Goal: Information Seeking & Learning: Check status

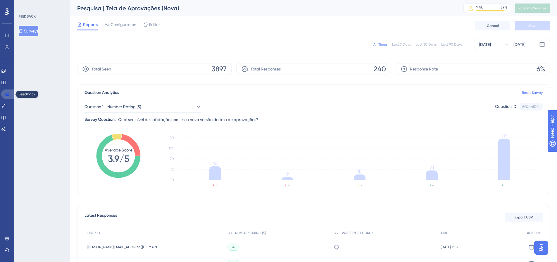
click at [10, 95] on link at bounding box center [8, 93] width 14 height 9
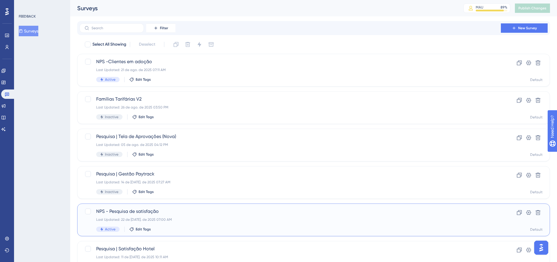
click at [180, 208] on span "NPS - Pesquisa de satisfação" at bounding box center [290, 211] width 388 height 7
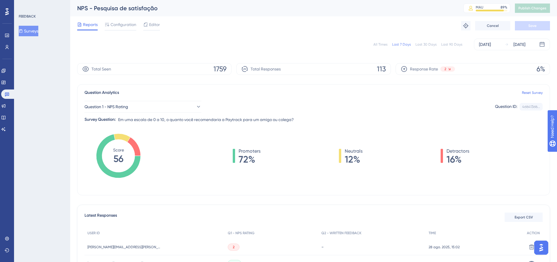
click at [383, 46] on div "All Times" at bounding box center [380, 44] width 14 height 5
click at [6, 105] on icon at bounding box center [3, 106] width 5 height 5
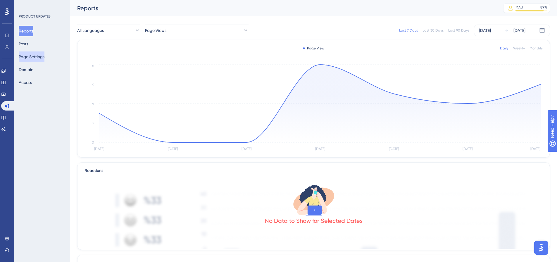
click at [39, 59] on button "Page Settings" at bounding box center [32, 56] width 26 height 11
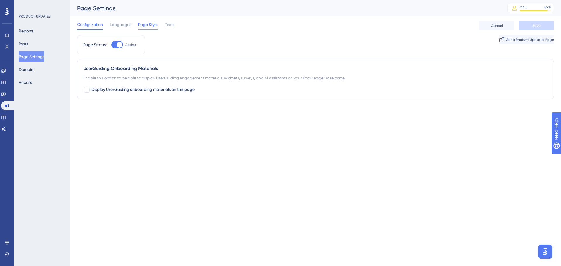
click at [140, 26] on span "Page Style" at bounding box center [148, 24] width 20 height 7
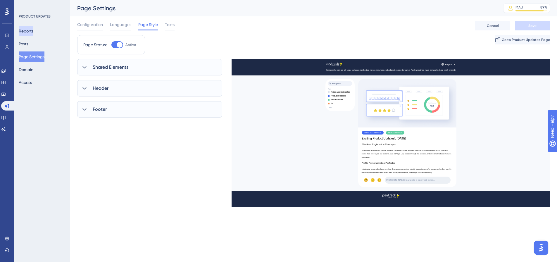
click at [30, 35] on button "Reports" at bounding box center [26, 31] width 15 height 11
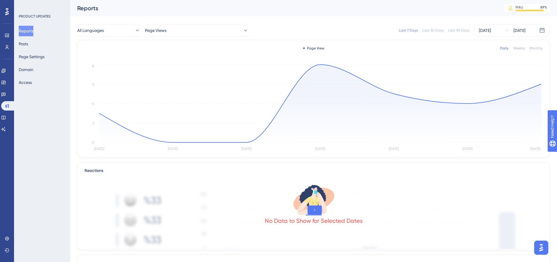
click at [466, 30] on div "Last 90 Days" at bounding box center [458, 30] width 21 height 5
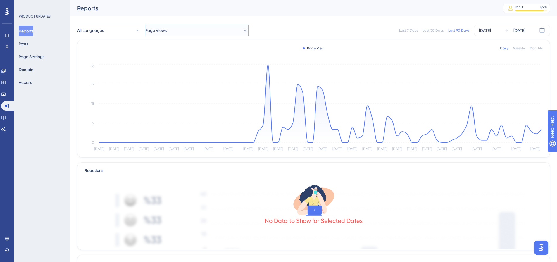
click at [178, 30] on button "Page Views" at bounding box center [197, 31] width 104 height 12
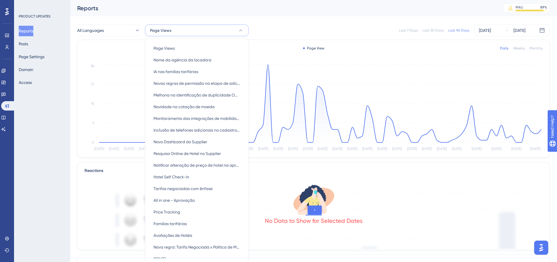
scroll to position [20, 0]
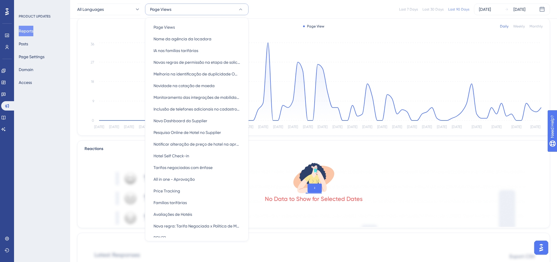
click at [199, 11] on button "Page Views" at bounding box center [197, 10] width 104 height 12
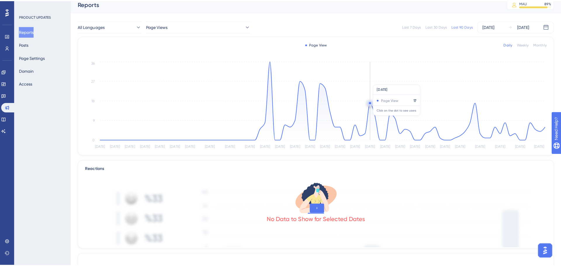
scroll to position [0, 0]
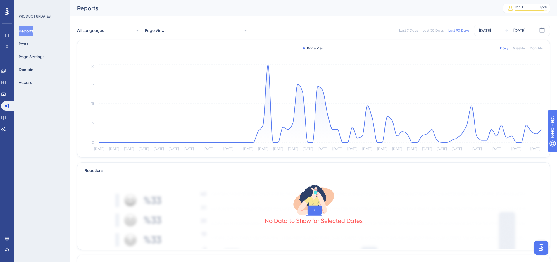
click at [519, 49] on div "Weekly" at bounding box center [519, 48] width 12 height 5
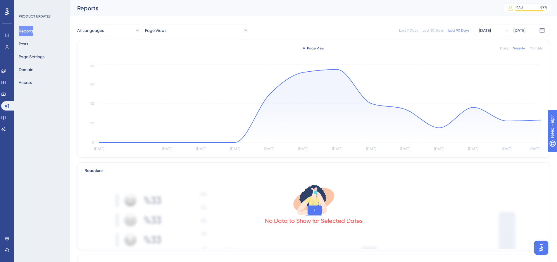
click at [537, 49] on div "Monthly" at bounding box center [536, 48] width 13 height 5
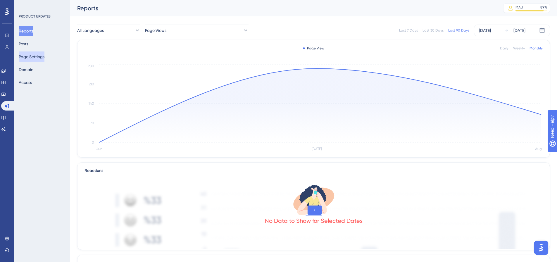
click at [32, 60] on button "Page Settings" at bounding box center [32, 56] width 26 height 11
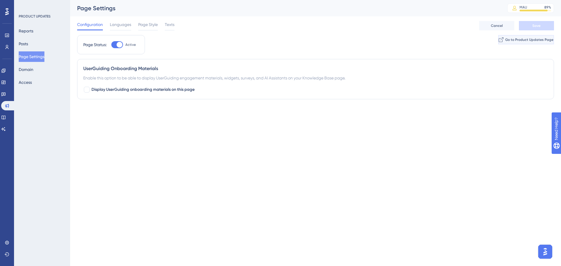
click at [516, 40] on span "Go to Product Updates Page" at bounding box center [530, 39] width 48 height 5
